Goal: Task Accomplishment & Management: Manage account settings

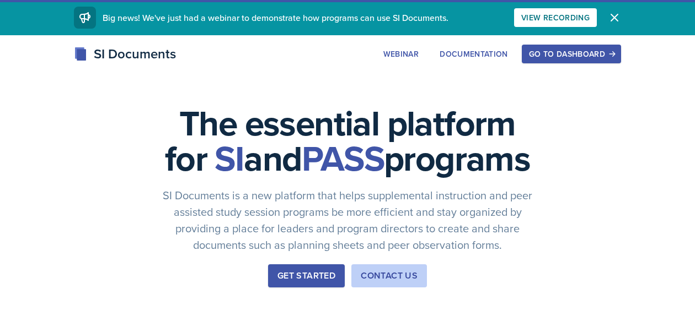
click at [282, 49] on div "SI Documents Webinar Documentation Go to Dashboard Sign Up Go to Dashboard" at bounding box center [347, 54] width 565 height 20
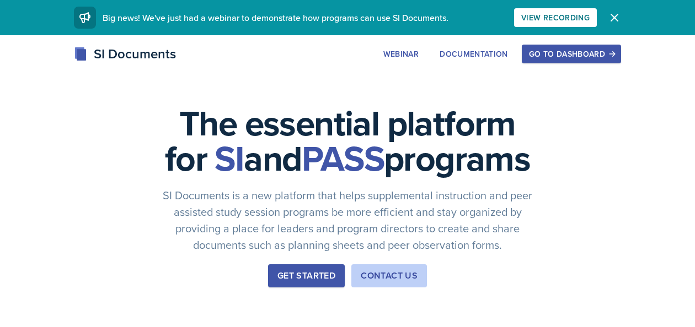
click at [578, 55] on div "Go to Dashboard" at bounding box center [571, 54] width 85 height 9
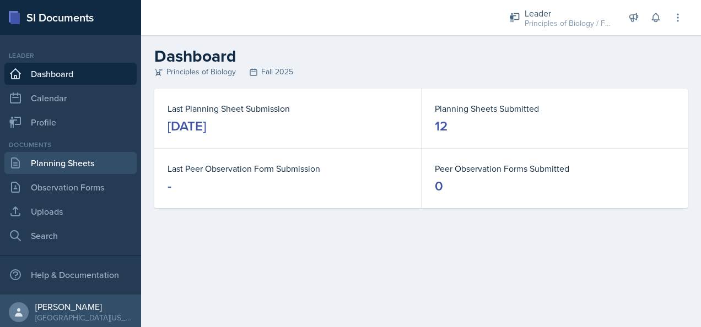
click at [60, 164] on link "Planning Sheets" at bounding box center [70, 163] width 132 height 22
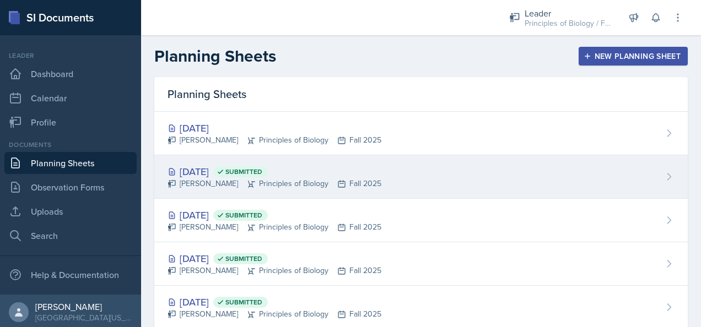
click at [440, 185] on div "[DATE] Submitted [PERSON_NAME] Principles of Biology Fall 2025" at bounding box center [421, 177] width 534 height 44
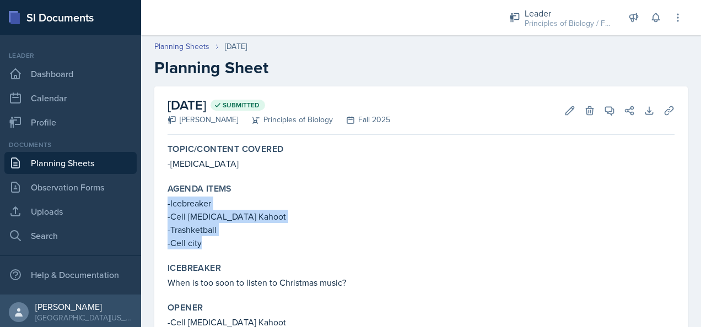
drag, startPoint x: 207, startPoint y: 241, endPoint x: 163, endPoint y: 205, distance: 56.8
click at [163, 205] on div "Agenda items -Icebreaker -Cell [MEDICAL_DATA] Kahoot -[GEOGRAPHIC_DATA] -Cell c…" at bounding box center [421, 216] width 516 height 75
copy div "-Icebreaker -Cell [MEDICAL_DATA] Kahoot -Trashketball -[GEOGRAPHIC_DATA]"
click at [271, 200] on p "-Icebreaker" at bounding box center [421, 203] width 507 height 13
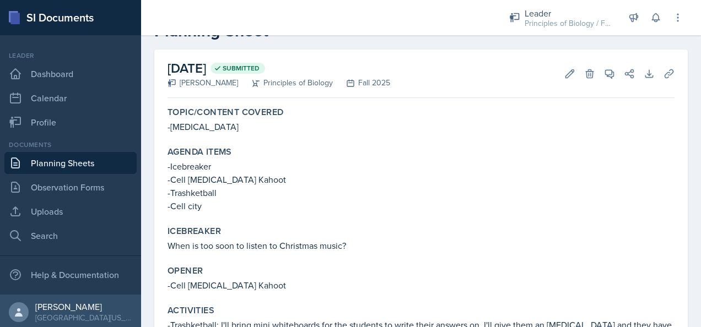
scroll to position [37, 0]
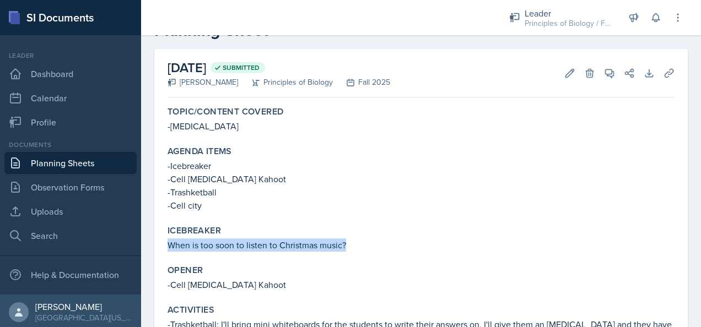
drag, startPoint x: 345, startPoint y: 245, endPoint x: 169, endPoint y: 250, distance: 176.5
click at [169, 250] on p "When is too soon to listen to Christmas music?" at bounding box center [421, 245] width 507 height 13
copy p "When is too soon to listen to Christmas music?"
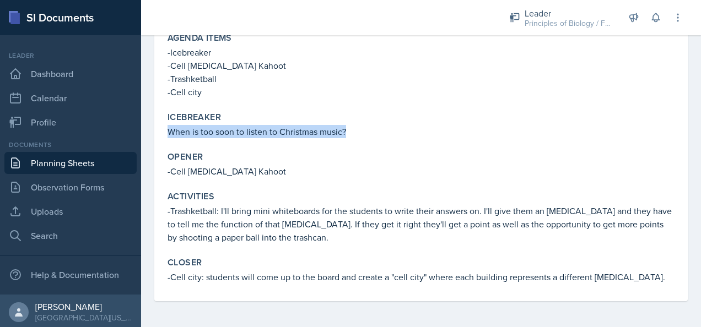
click at [472, 130] on p "When is too soon to listen to Christmas music?" at bounding box center [421, 131] width 507 height 13
